Goal: Information Seeking & Learning: Find specific fact

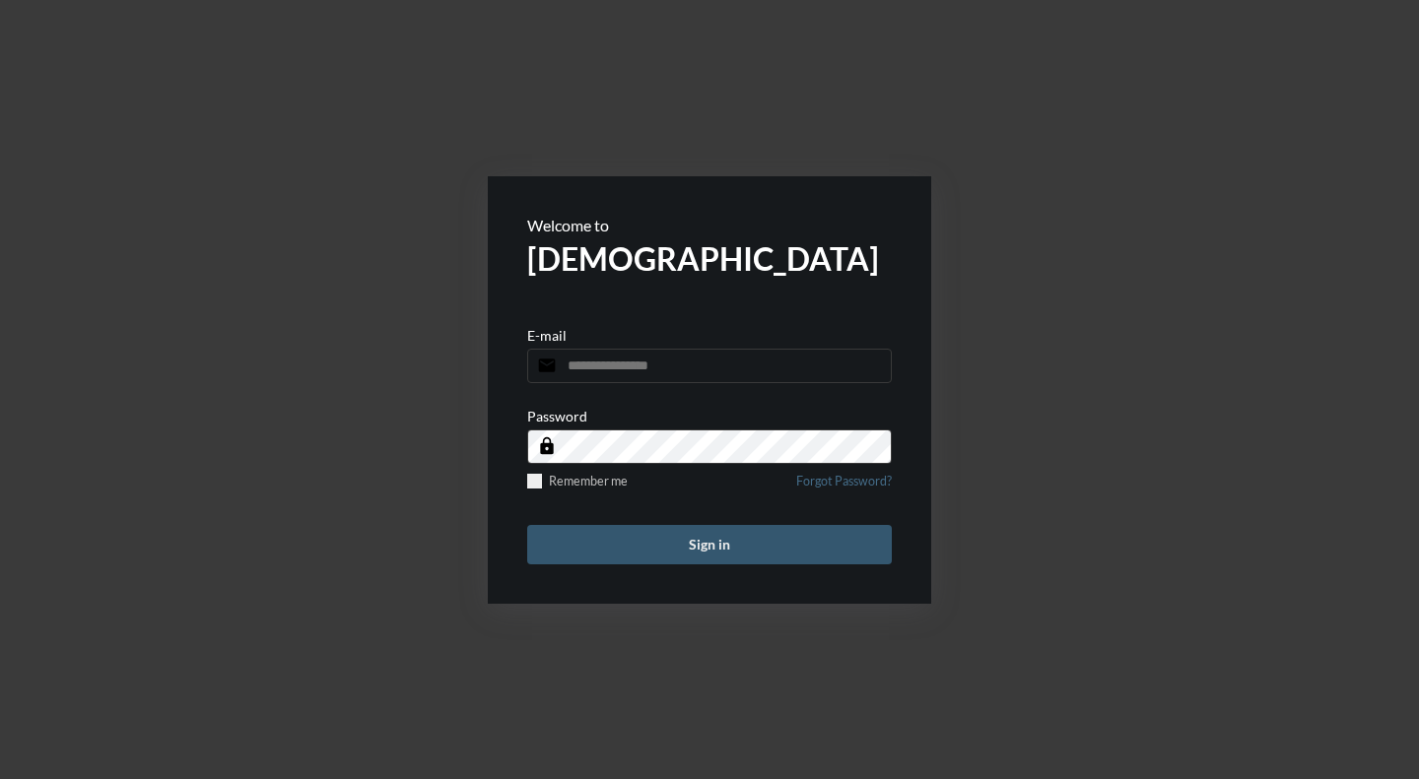
type input "**********"
click at [734, 545] on button "Sign in" at bounding box center [709, 544] width 365 height 39
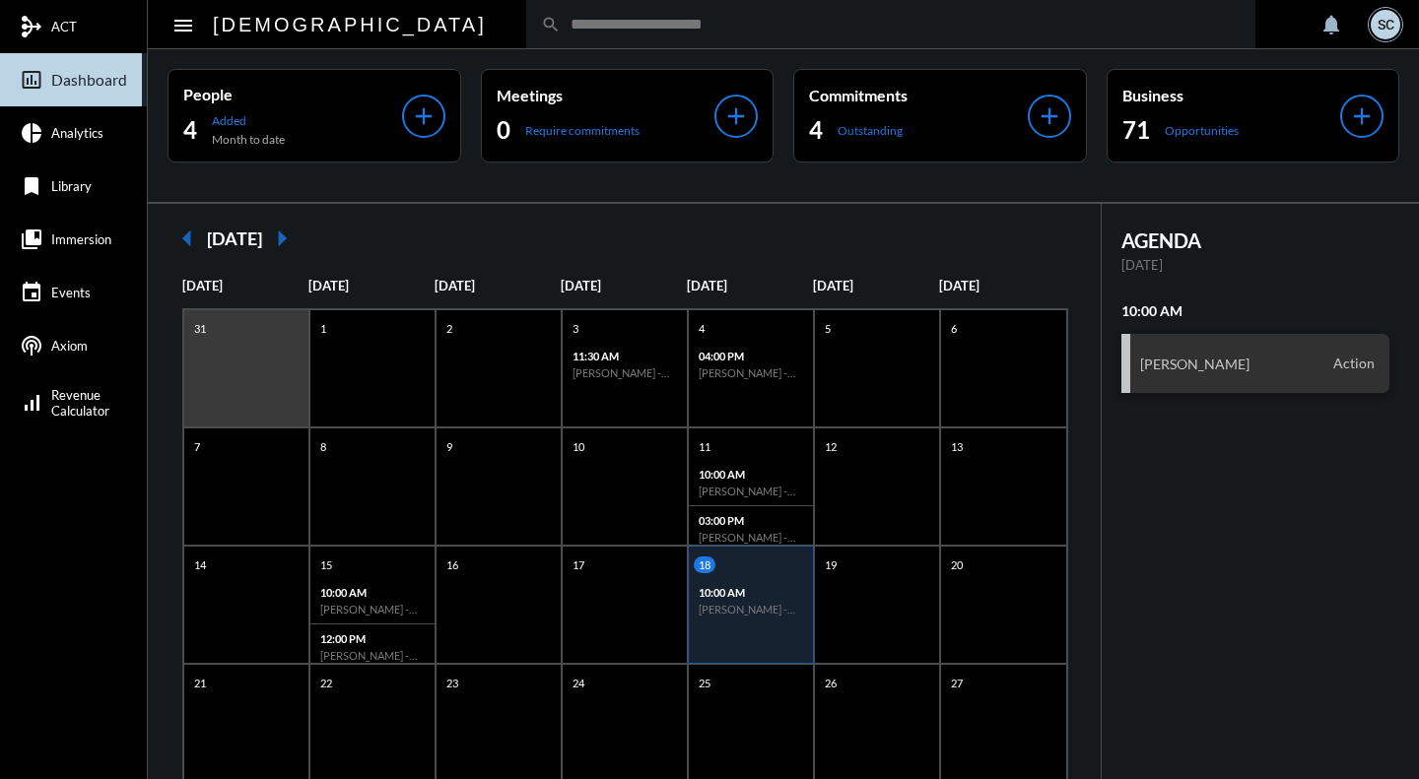
click at [561, 27] on input "text" at bounding box center [901, 24] width 680 height 17
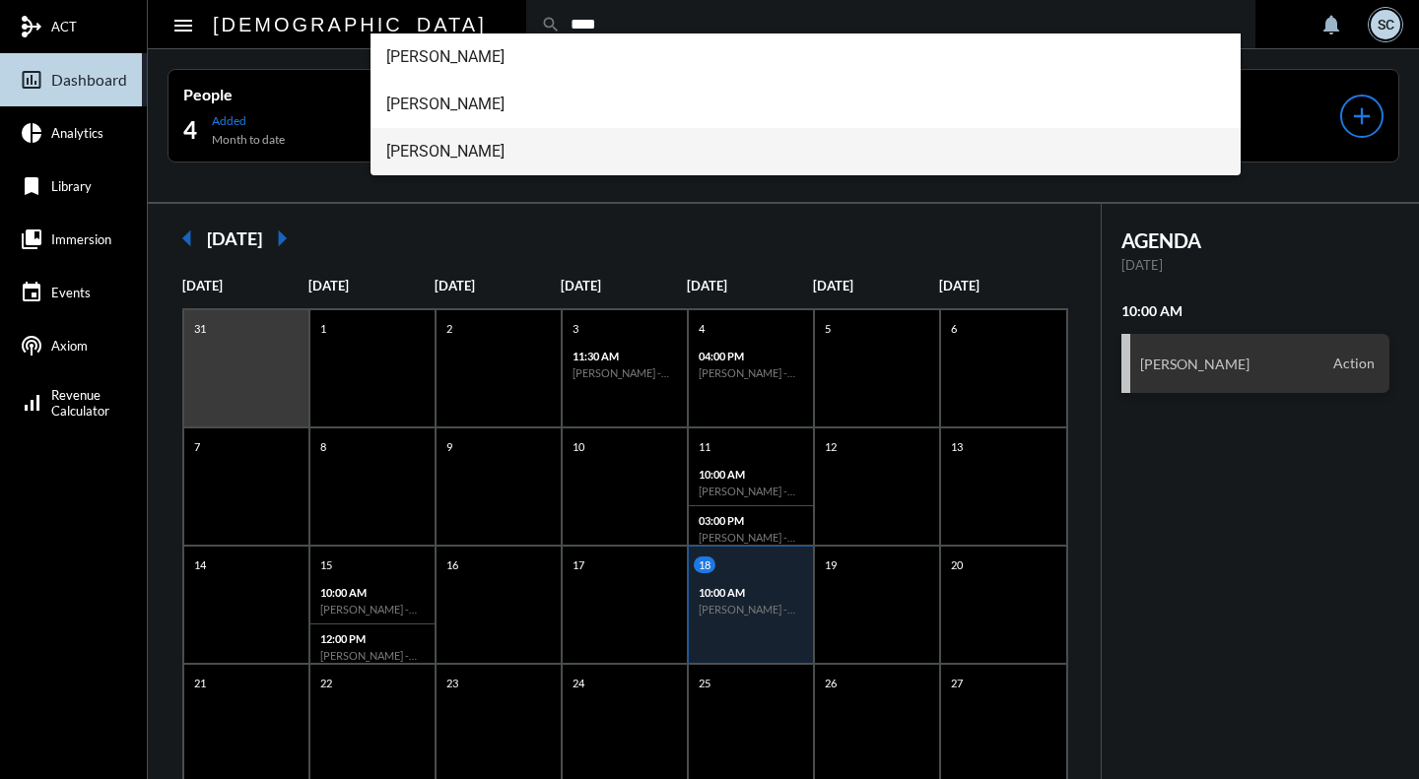
type input "****"
click at [447, 148] on span "Troy Sanders" at bounding box center [805, 151] width 839 height 47
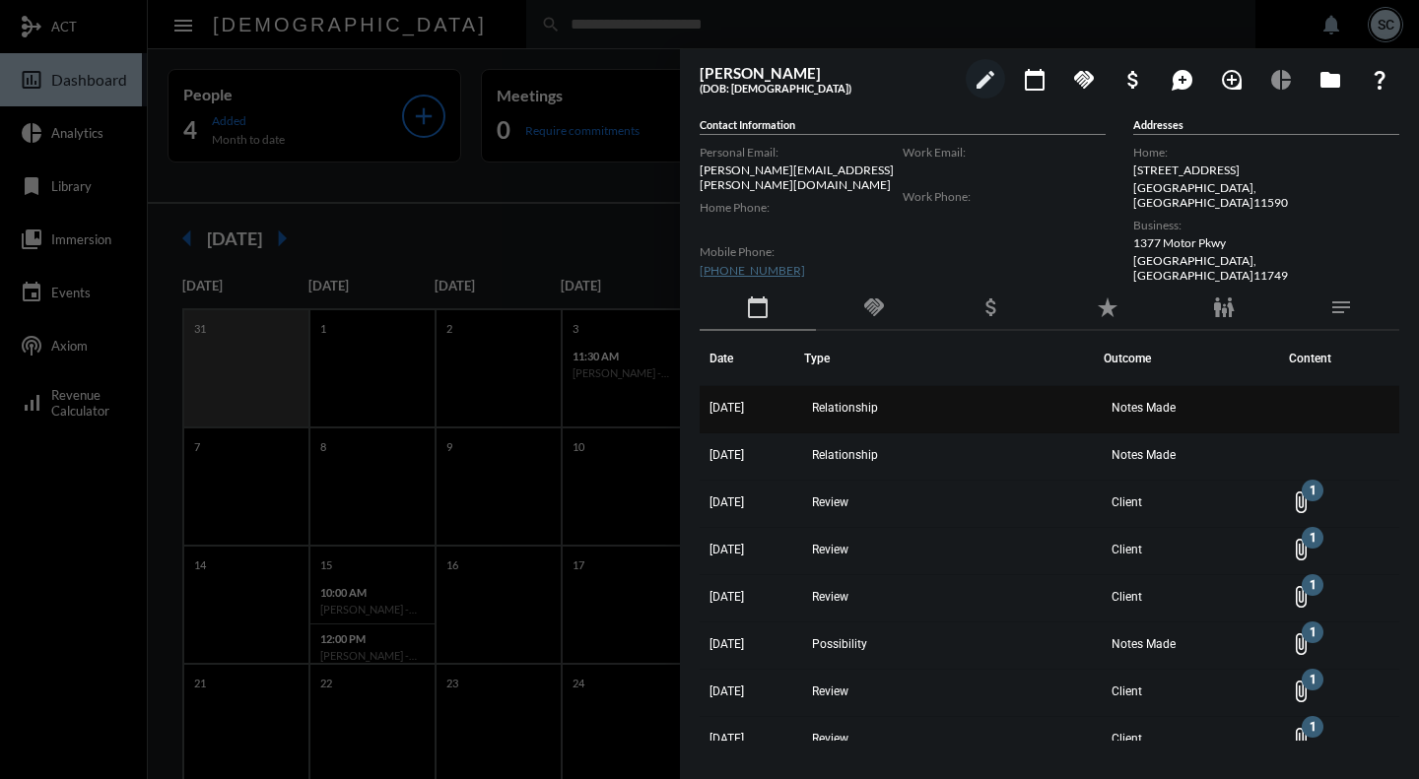
click at [975, 395] on td "Relationship" at bounding box center [954, 409] width 300 height 47
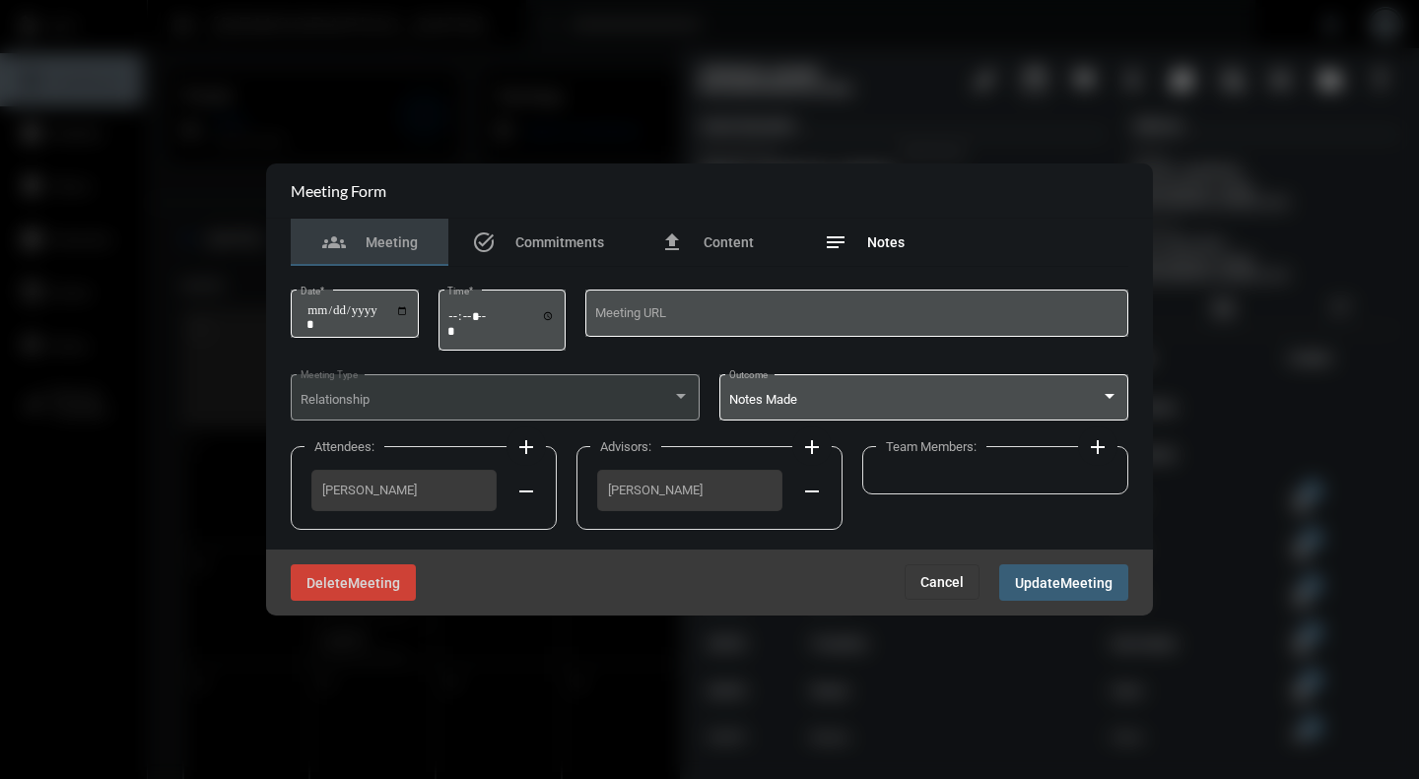
click at [868, 233] on div "notes Notes" at bounding box center [864, 243] width 81 height 24
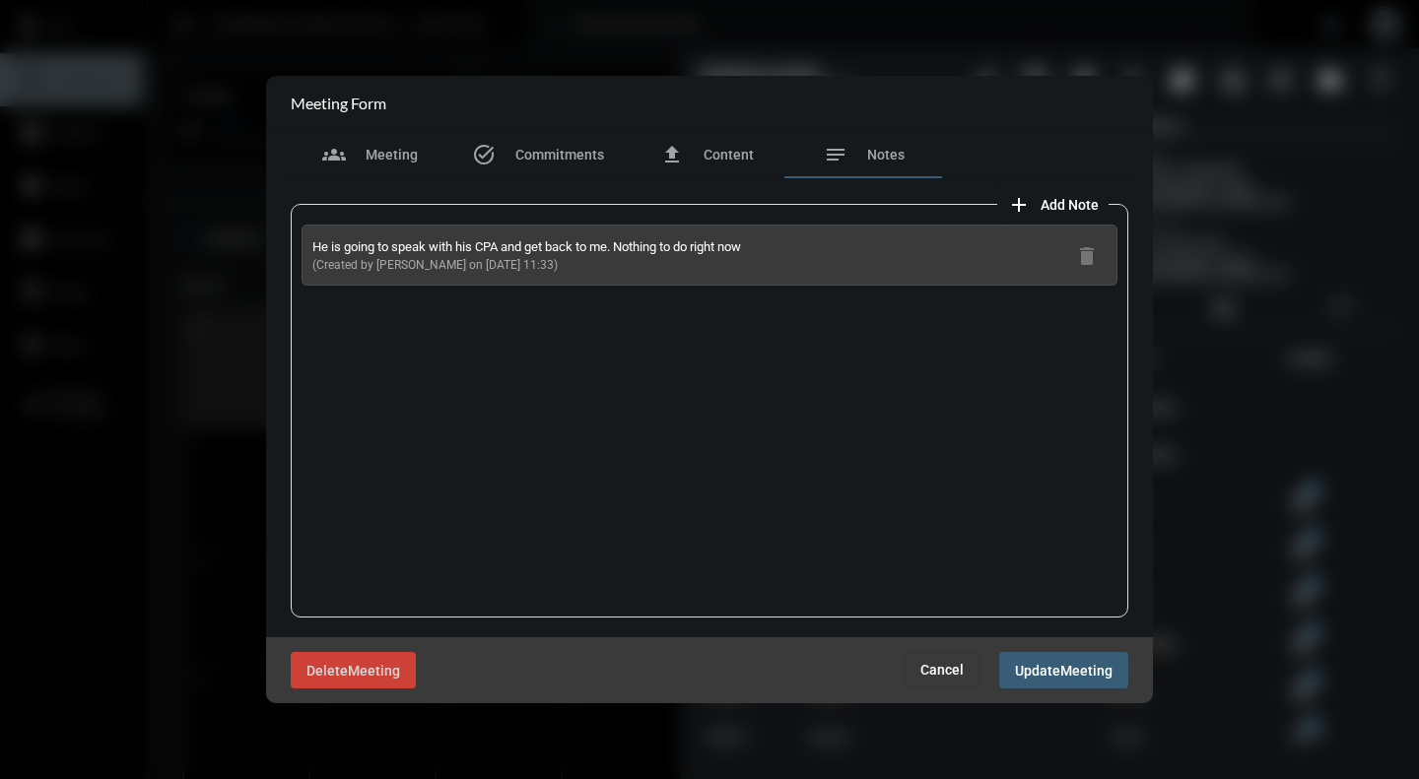
click at [944, 675] on span "Cancel" at bounding box center [941, 670] width 43 height 16
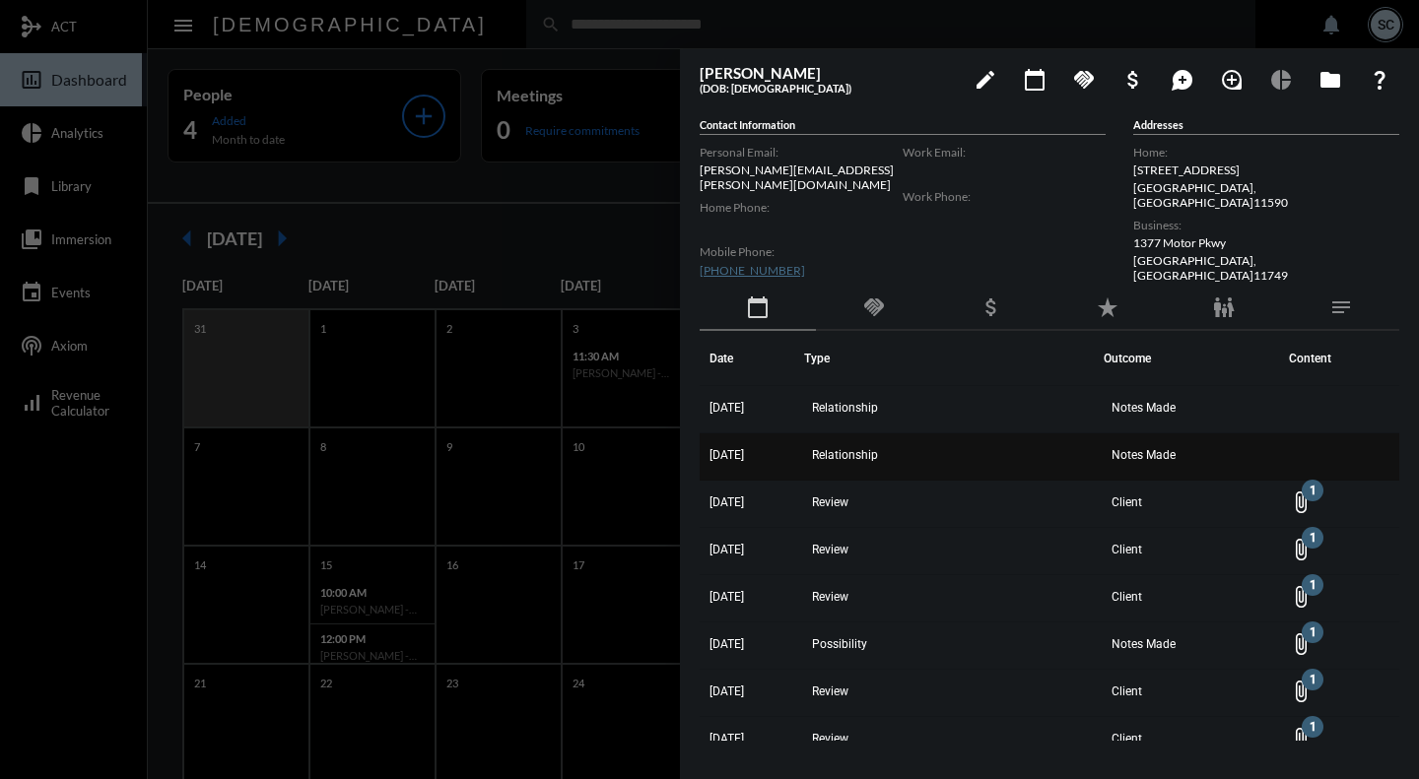
click at [1128, 448] on span "Notes Made" at bounding box center [1143, 455] width 64 height 14
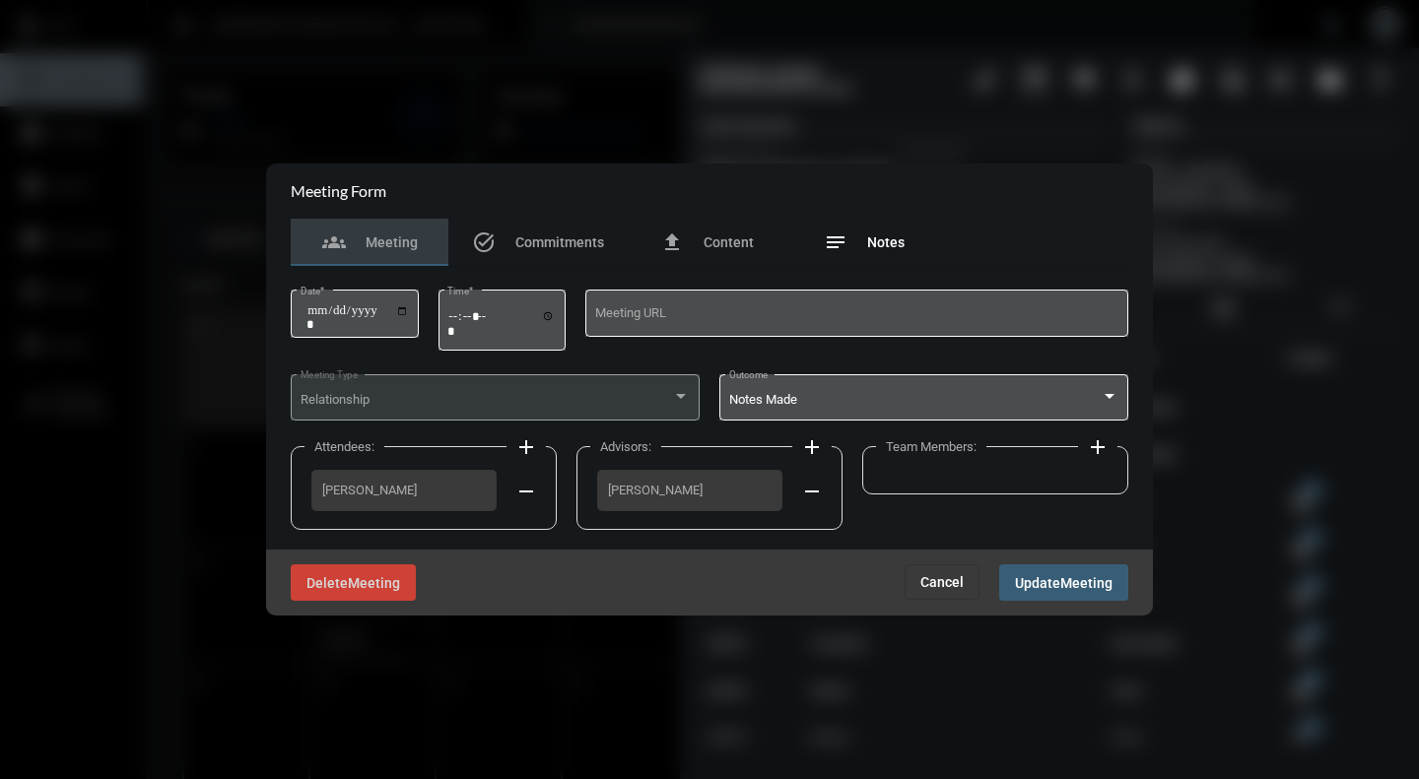
click at [879, 245] on span "Notes" at bounding box center [885, 243] width 37 height 16
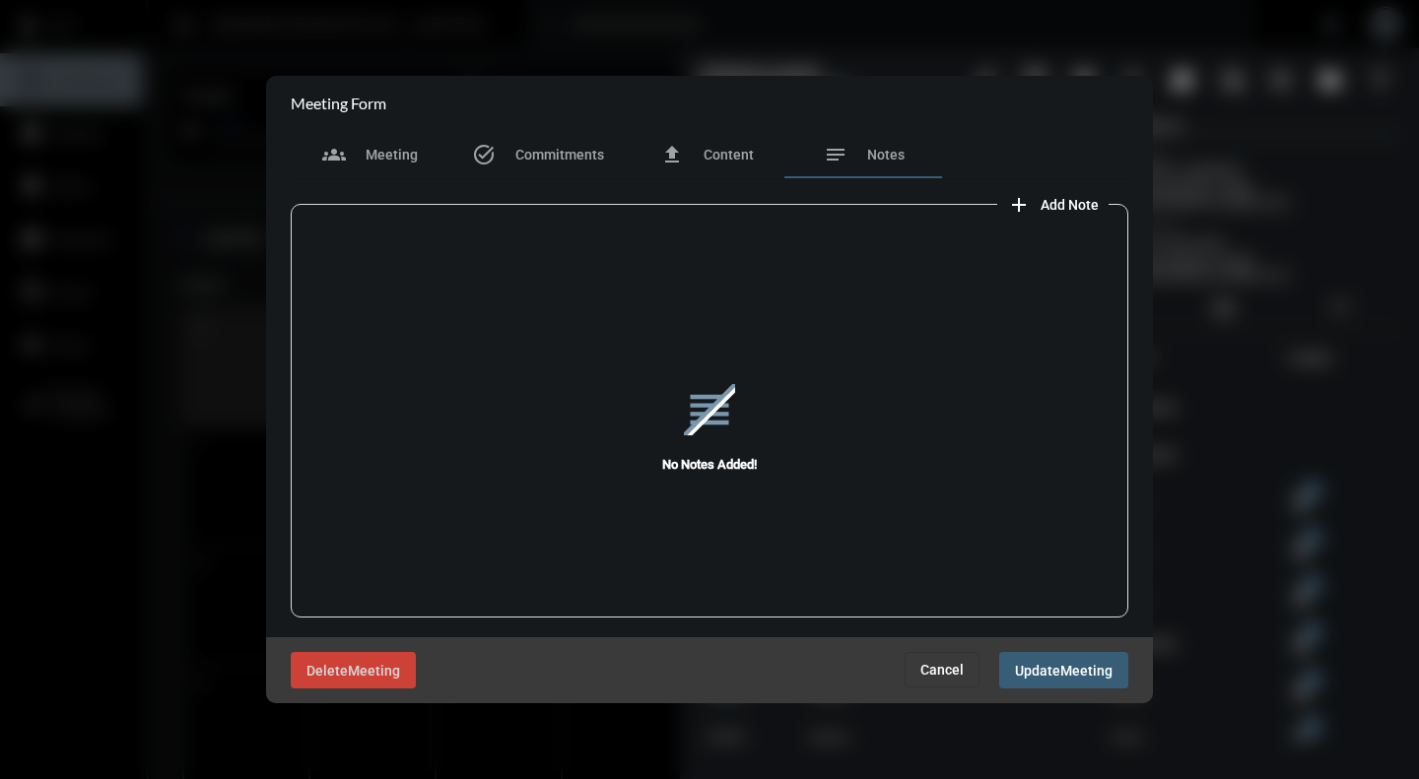
click at [936, 662] on span "Cancel" at bounding box center [941, 670] width 43 height 16
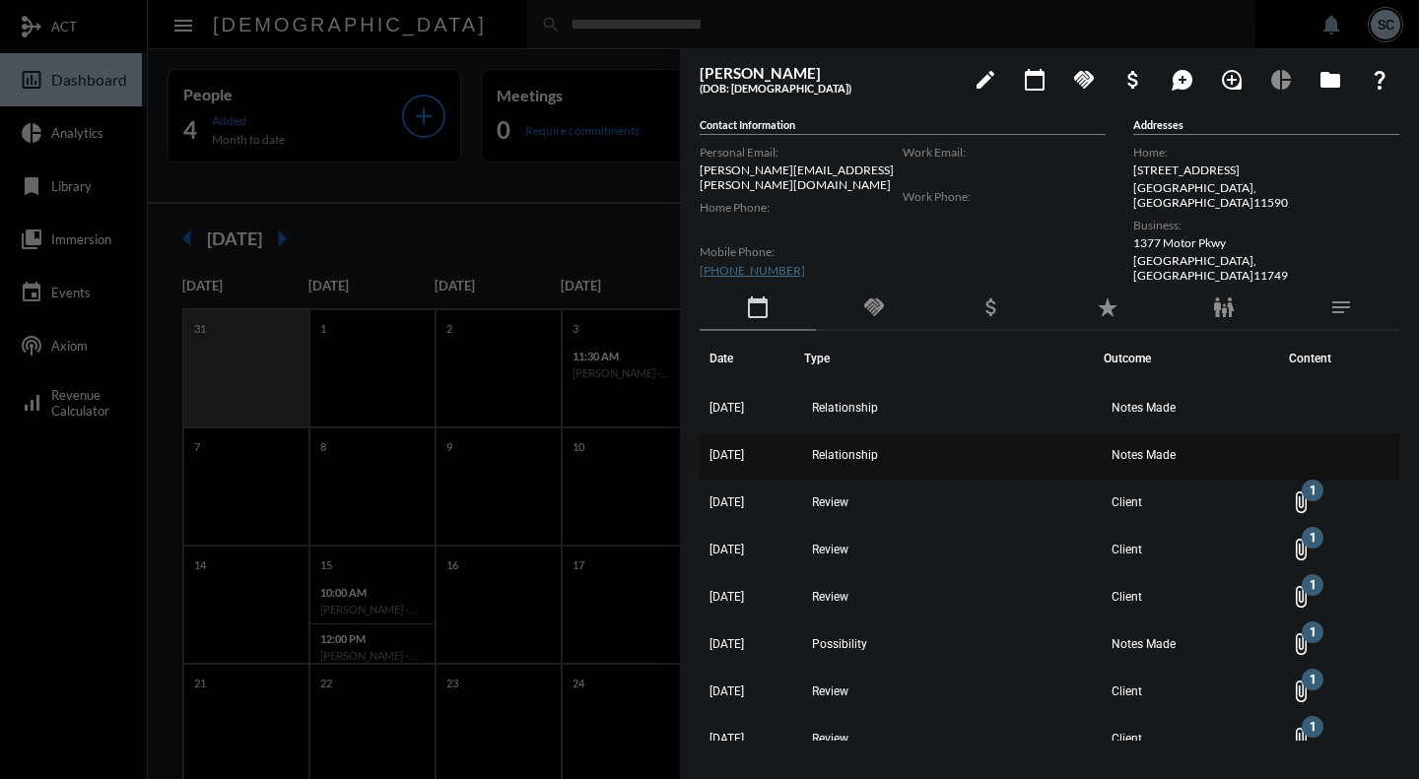
click at [804, 449] on td "7/23/25" at bounding box center [752, 457] width 104 height 47
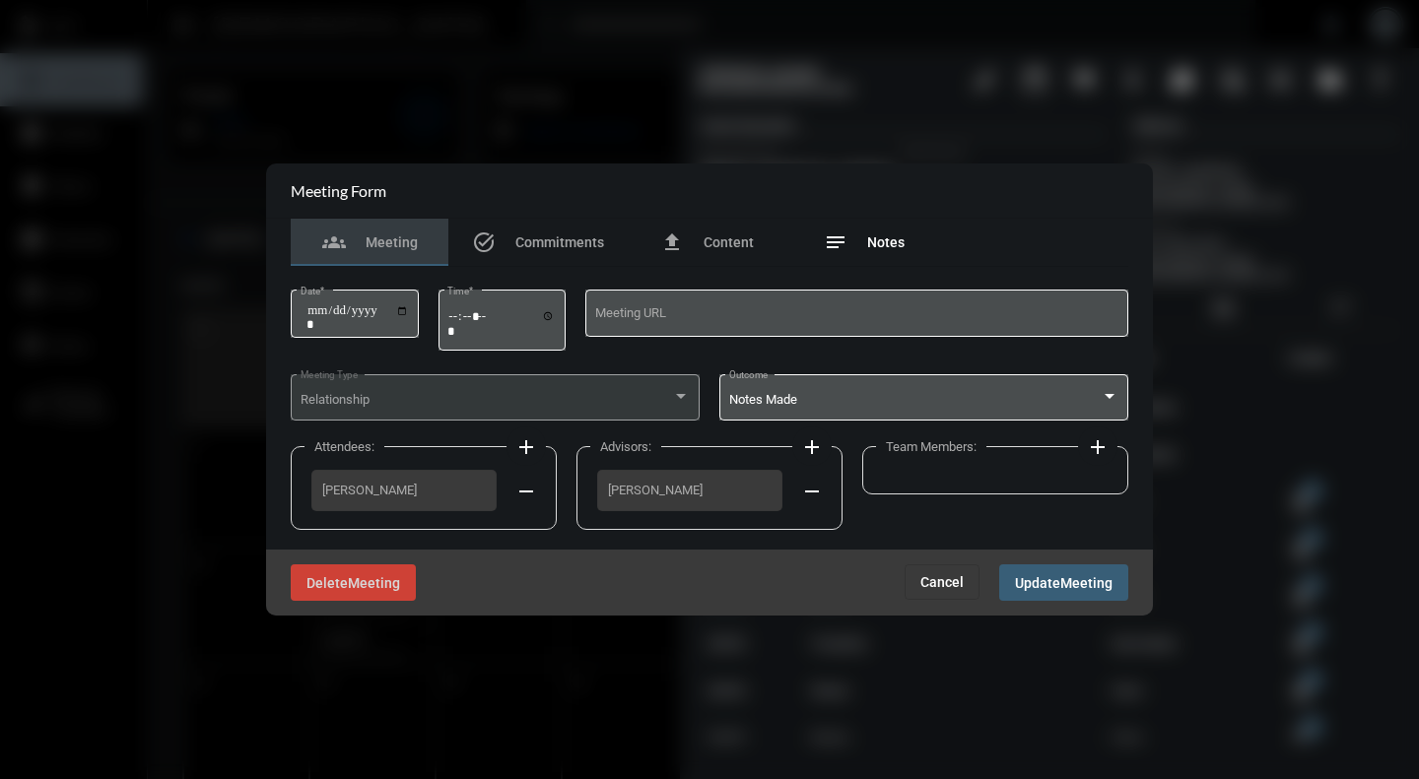
click at [889, 240] on span "Notes" at bounding box center [885, 243] width 37 height 16
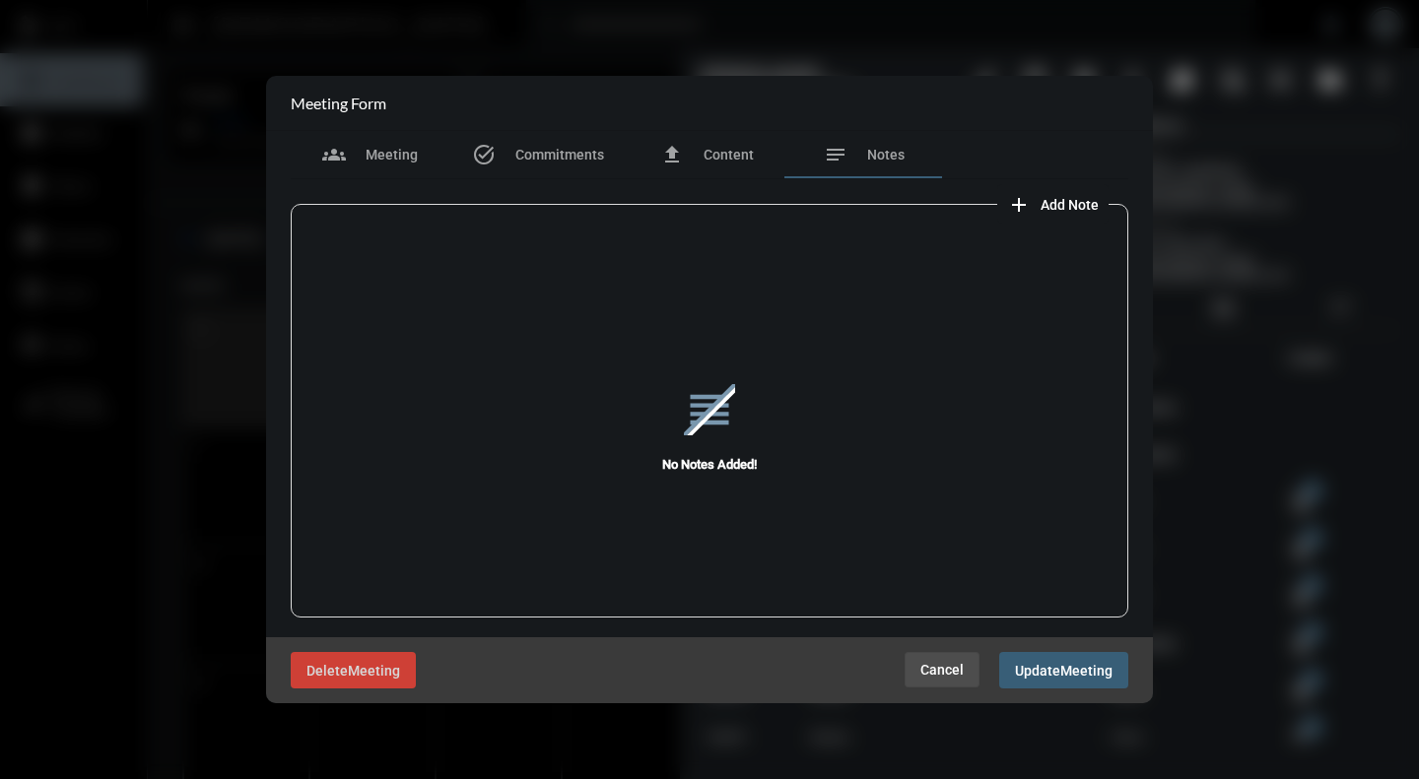
click at [950, 686] on button "Cancel" at bounding box center [942, 669] width 75 height 35
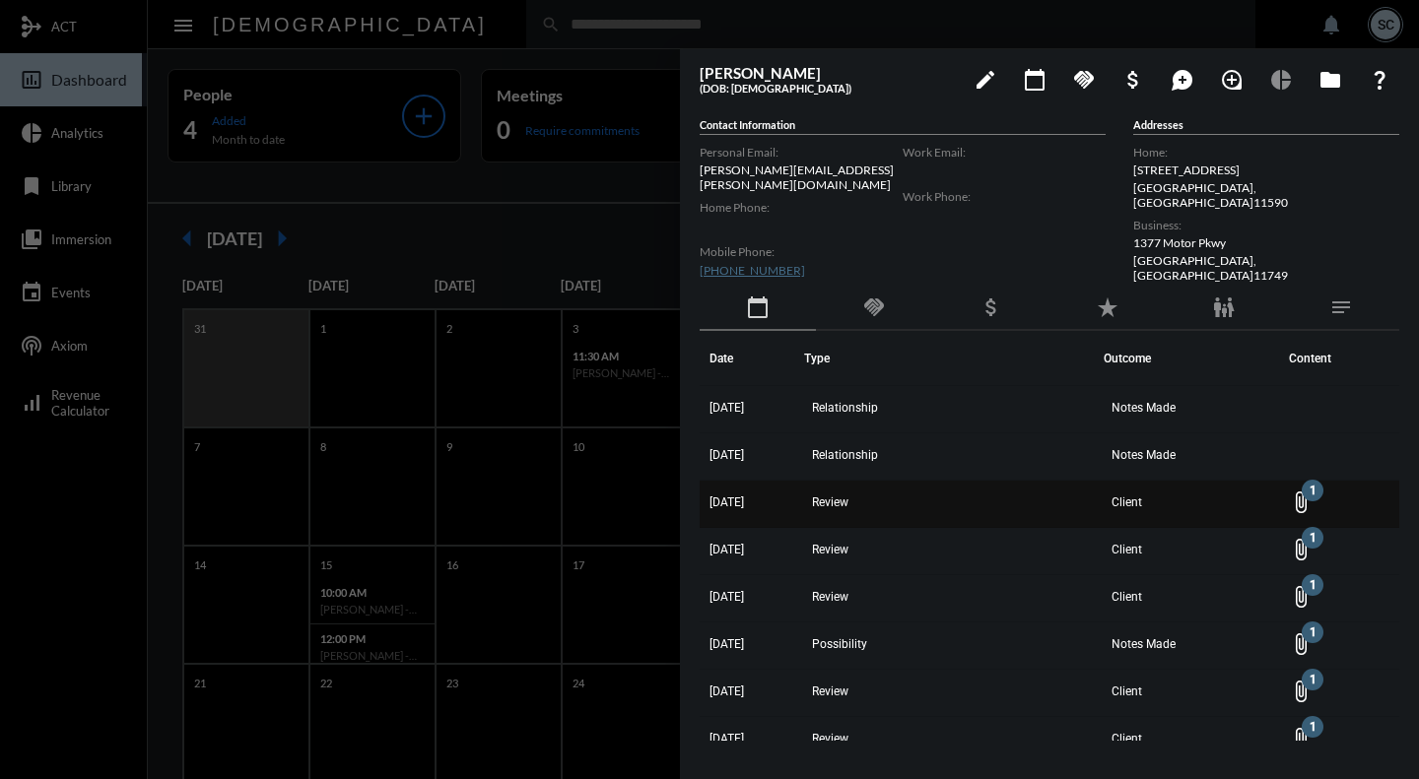
click at [1104, 503] on td "Client" at bounding box center [1191, 504] width 175 height 47
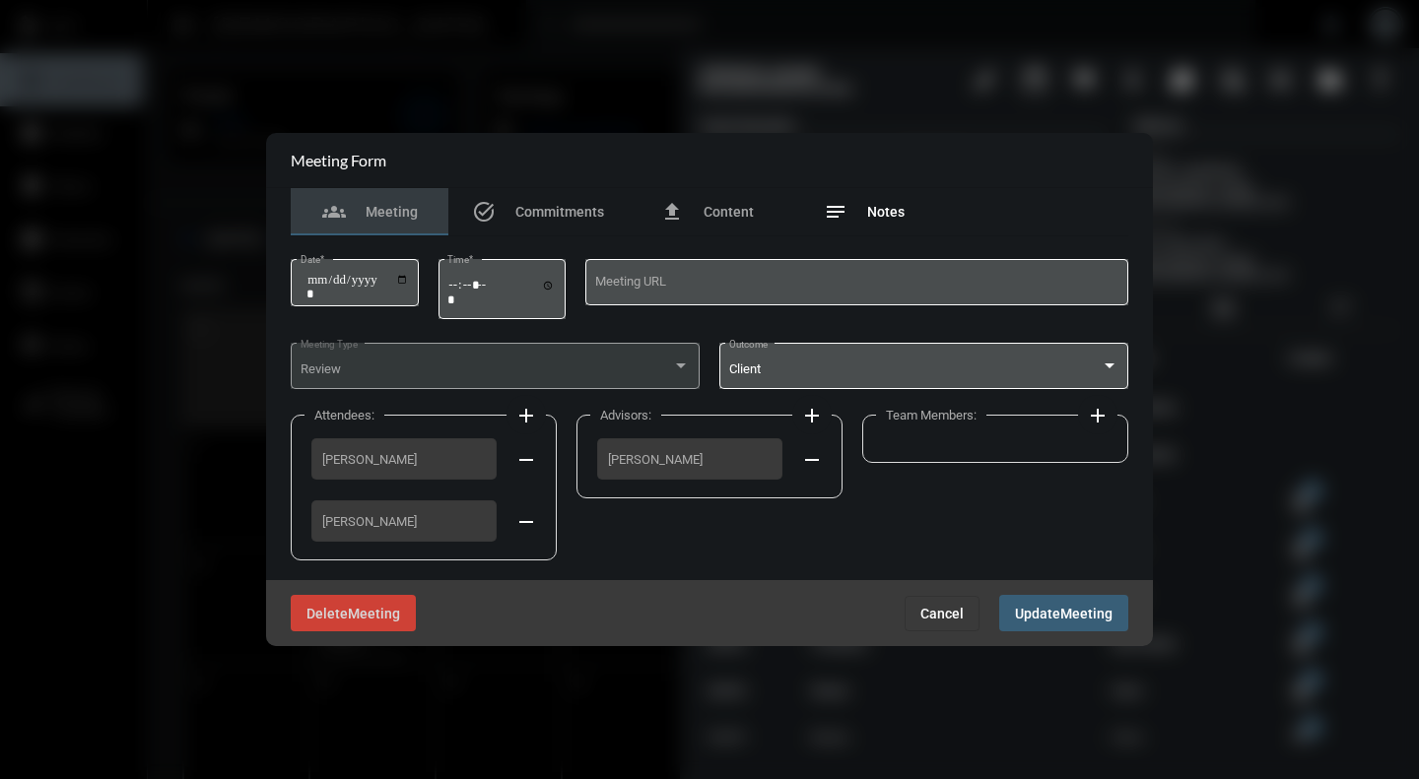
click at [879, 216] on span "Notes" at bounding box center [885, 212] width 37 height 16
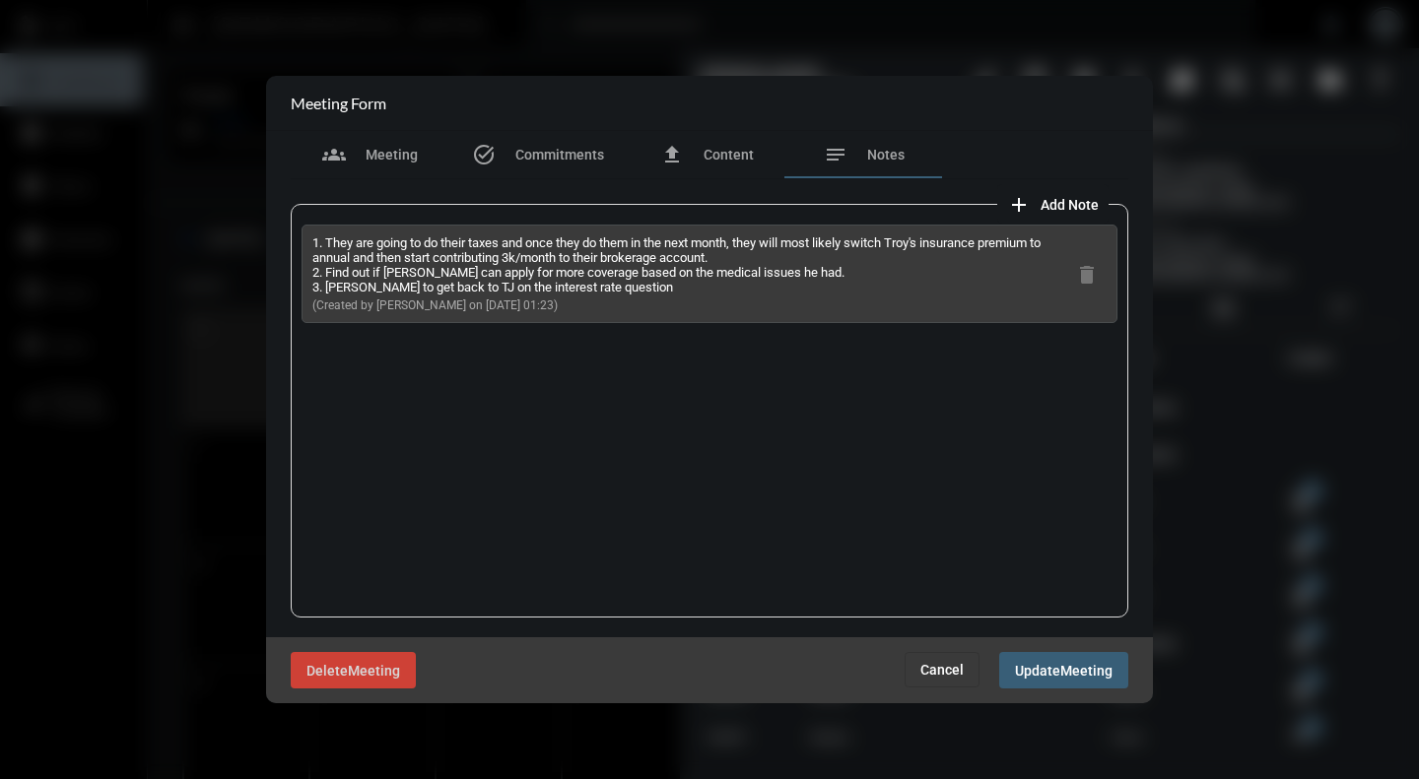
click at [879, 216] on div "1. They are going to do their taxes and once they do them in the next month, th…" at bounding box center [710, 411] width 838 height 414
click at [937, 668] on span "Cancel" at bounding box center [941, 670] width 43 height 16
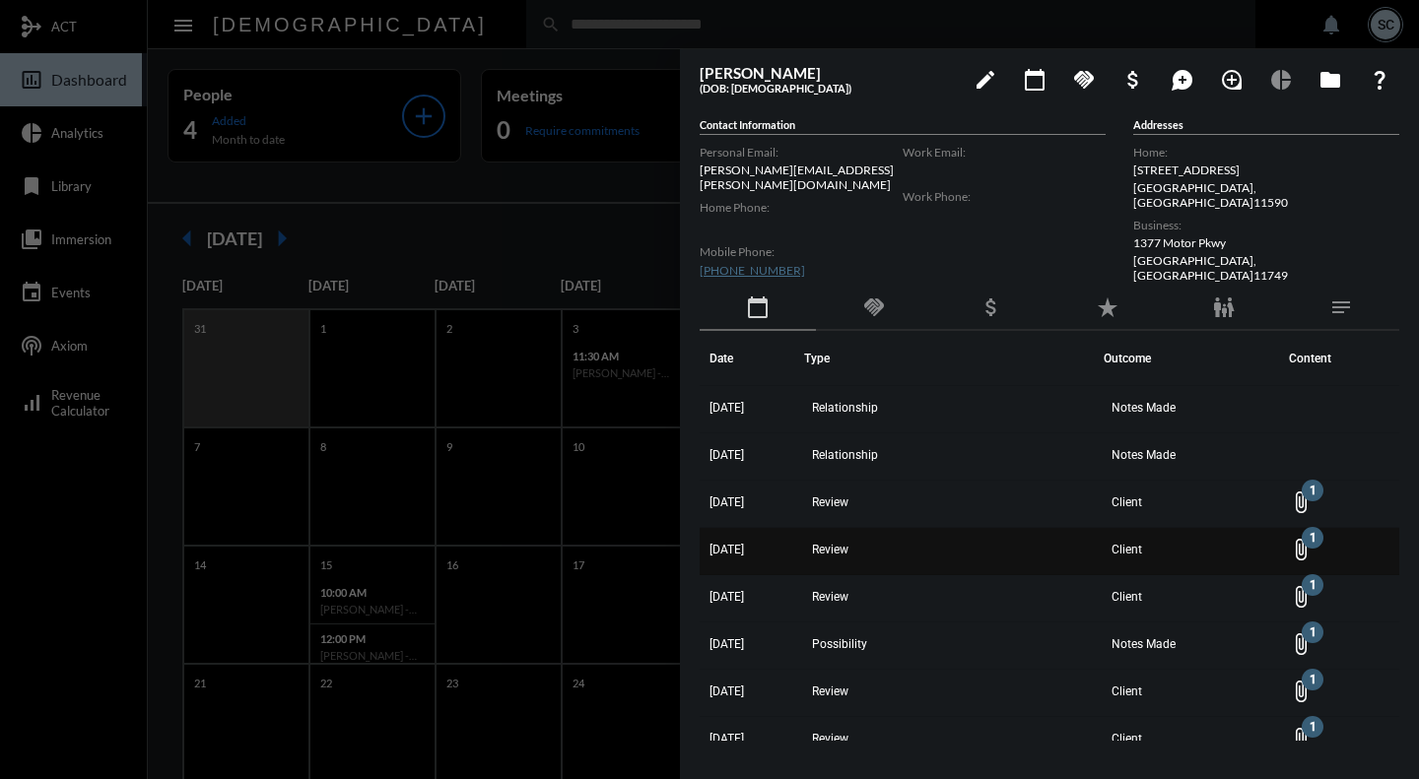
click at [1104, 555] on td "Client" at bounding box center [1191, 551] width 175 height 47
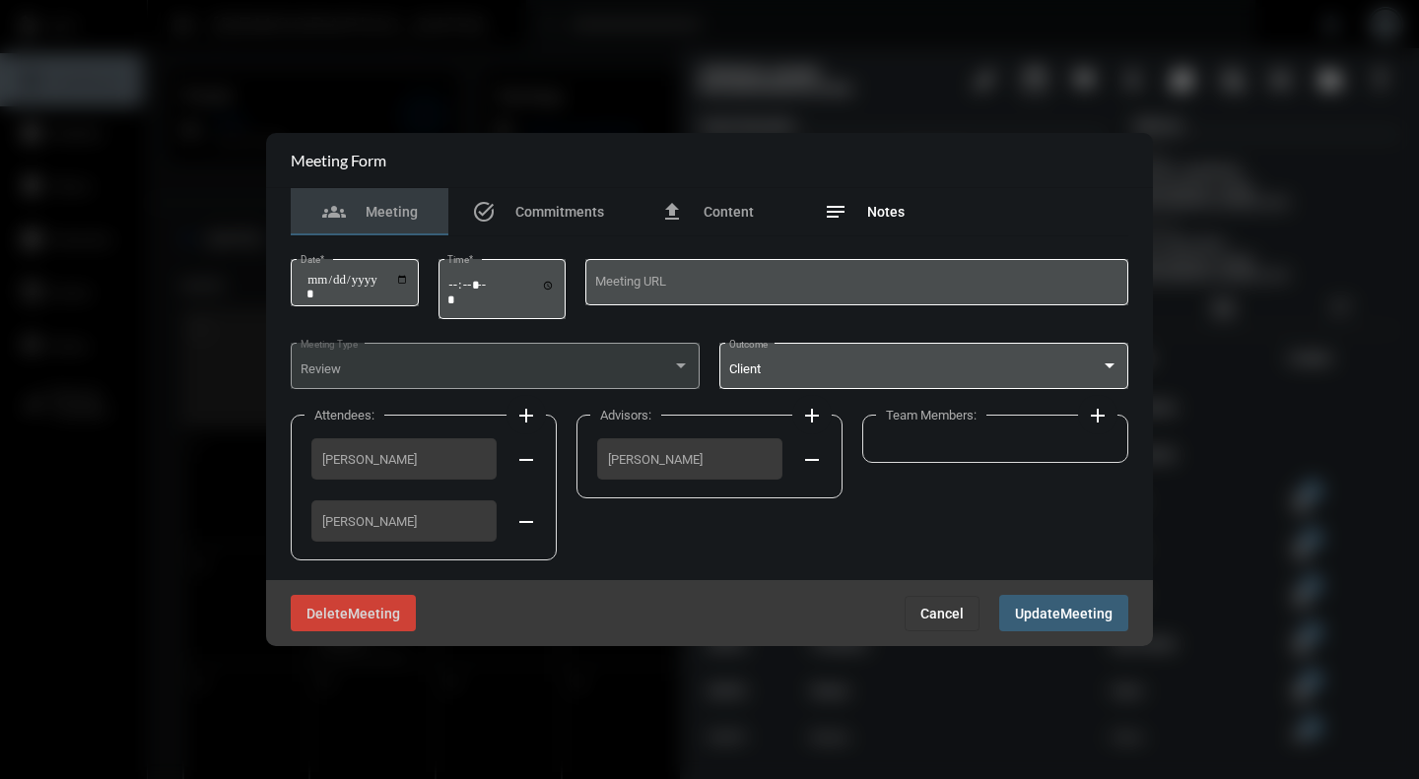
click at [878, 225] on div "notes Notes" at bounding box center [864, 211] width 158 height 47
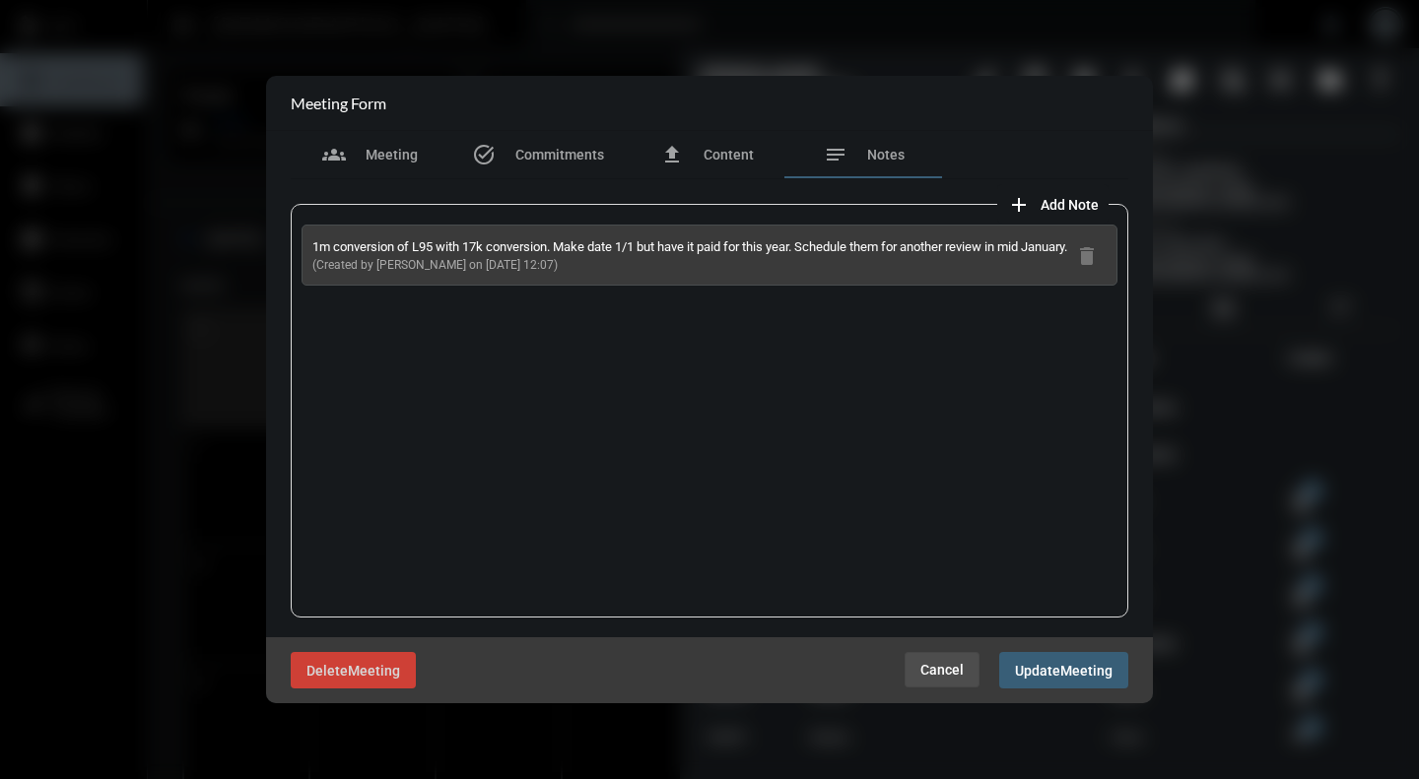
click at [930, 677] on span "Cancel" at bounding box center [941, 670] width 43 height 16
